Goal: Information Seeking & Learning: Learn about a topic

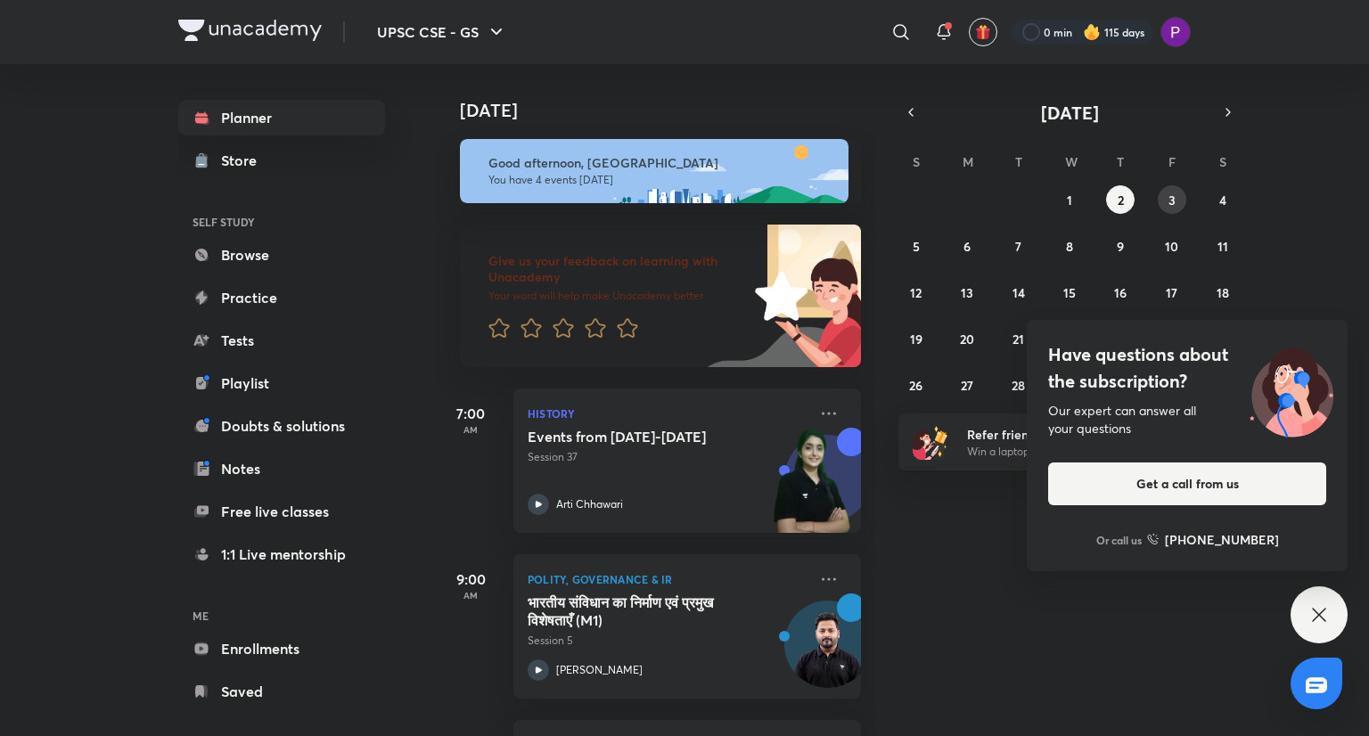
click at [1178, 201] on button "3" at bounding box center [1172, 199] width 29 height 29
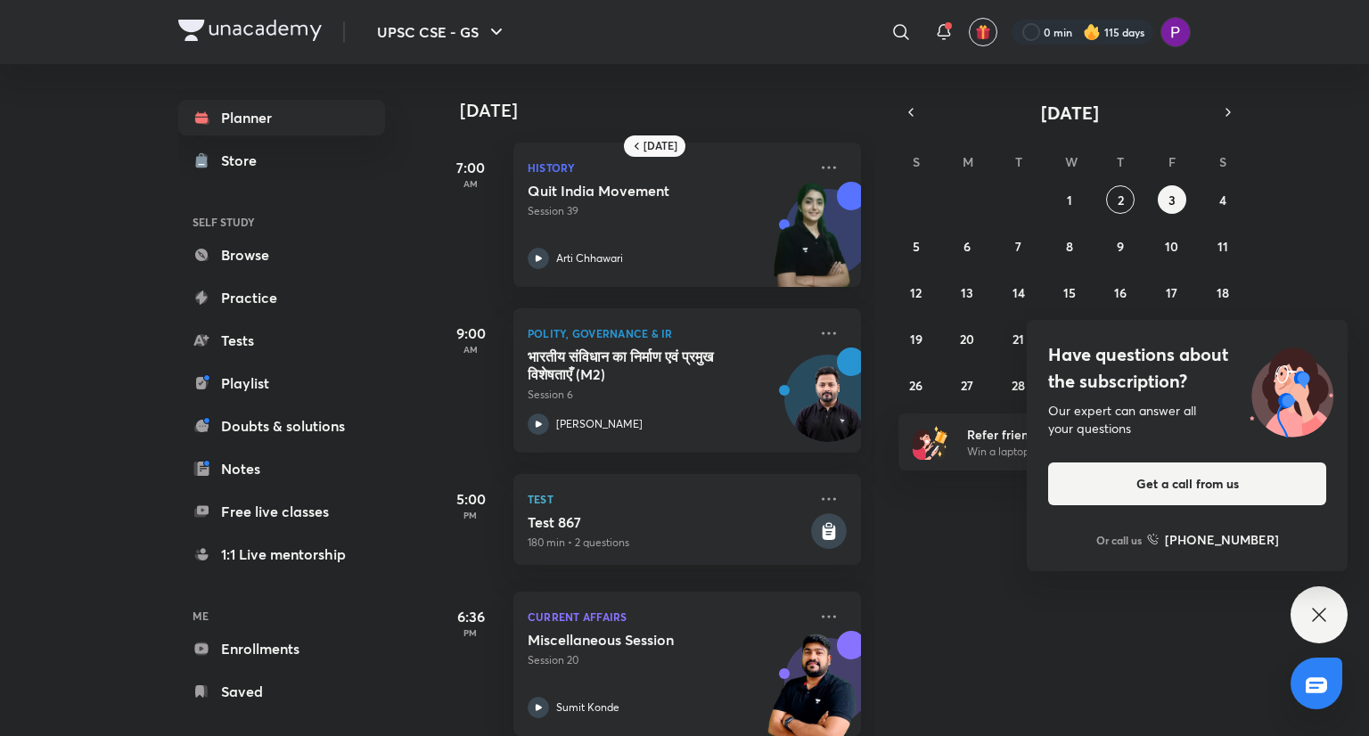
click at [1319, 614] on icon at bounding box center [1318, 614] width 13 height 13
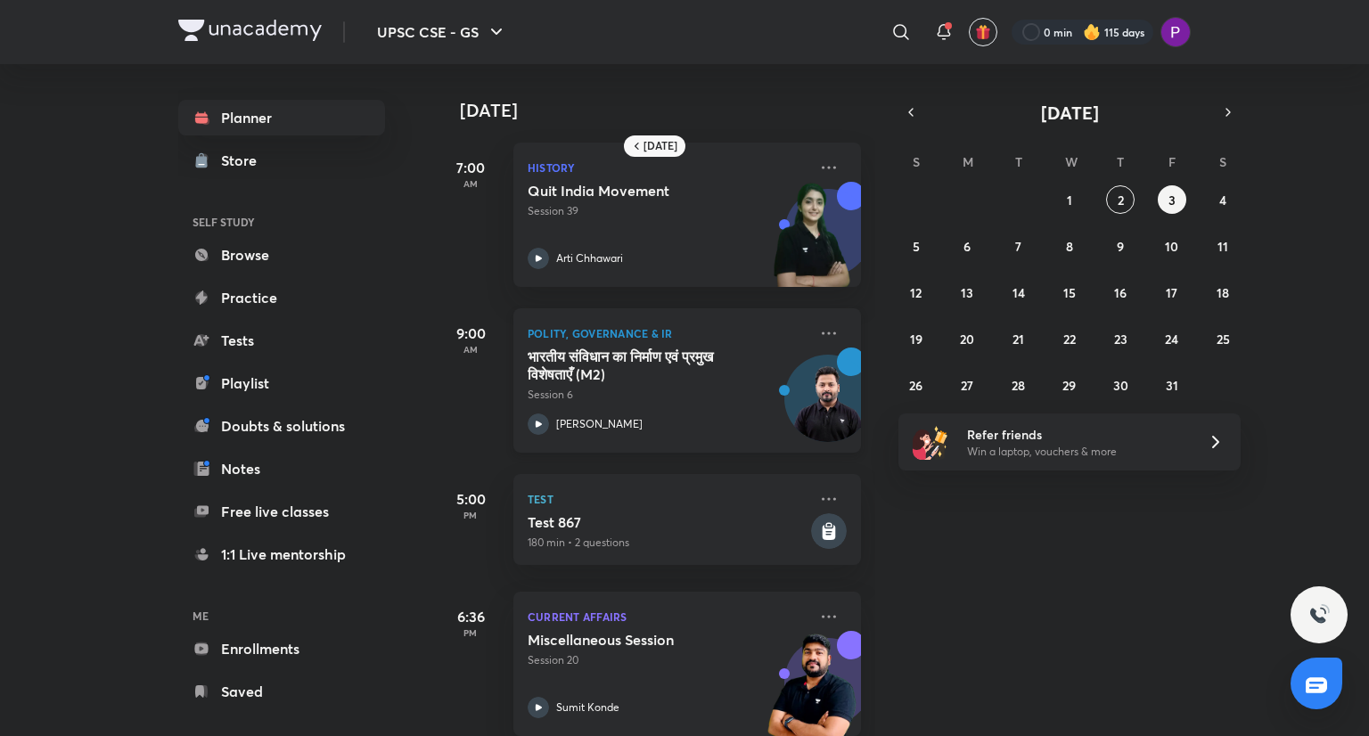
click at [653, 379] on h5 "भारतीय संविधान का निर्माण एवं प्रमुख विशेषताएँ (M2)" at bounding box center [639, 366] width 222 height 36
